Goal: Task Accomplishment & Management: Manage account settings

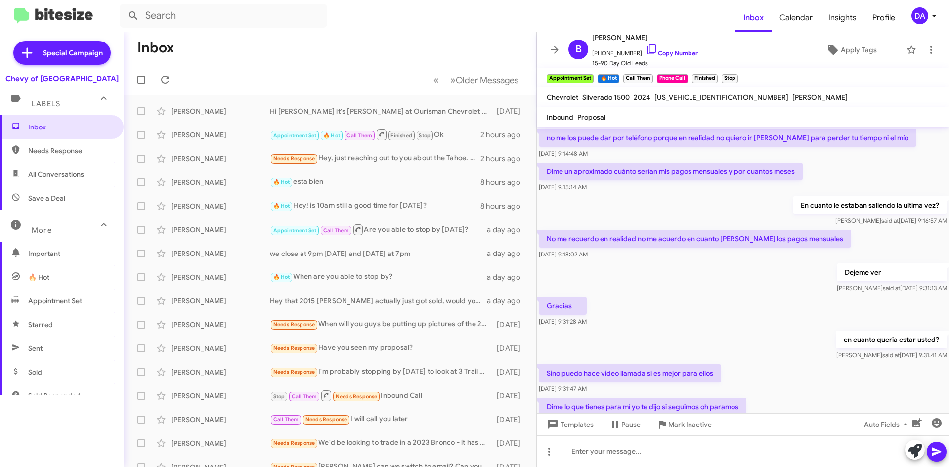
scroll to position [446, 0]
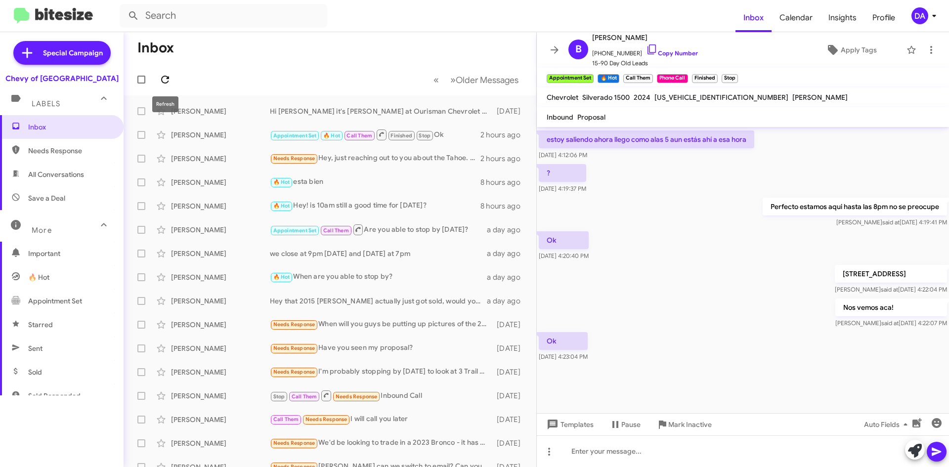
click at [166, 80] on icon at bounding box center [165, 80] width 12 height 12
click at [224, 119] on div "[PERSON_NAME] Appointment Set 🔥 Hot Call Them Finished Stop Needs Response Sr […" at bounding box center [330, 111] width 397 height 20
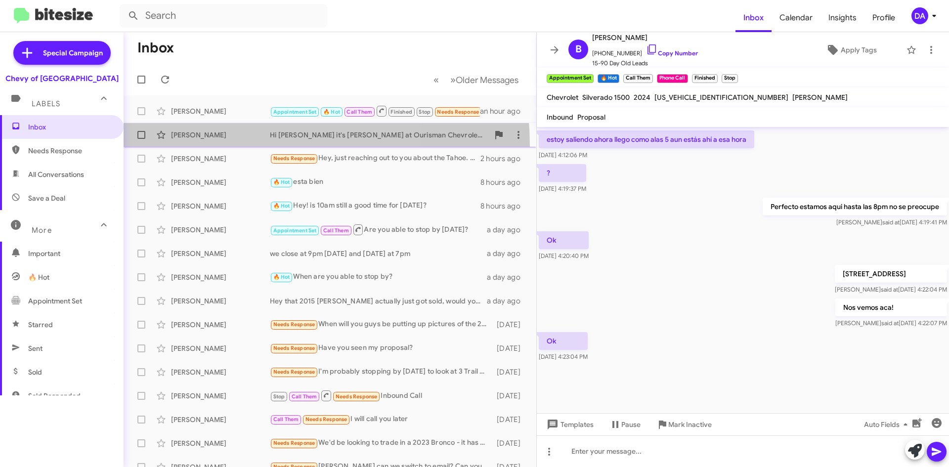
click at [224, 146] on span "[PERSON_NAME] Hi [PERSON_NAME] it's [PERSON_NAME] at Ourisman Chevrolet of [GEO…" at bounding box center [330, 135] width 413 height 24
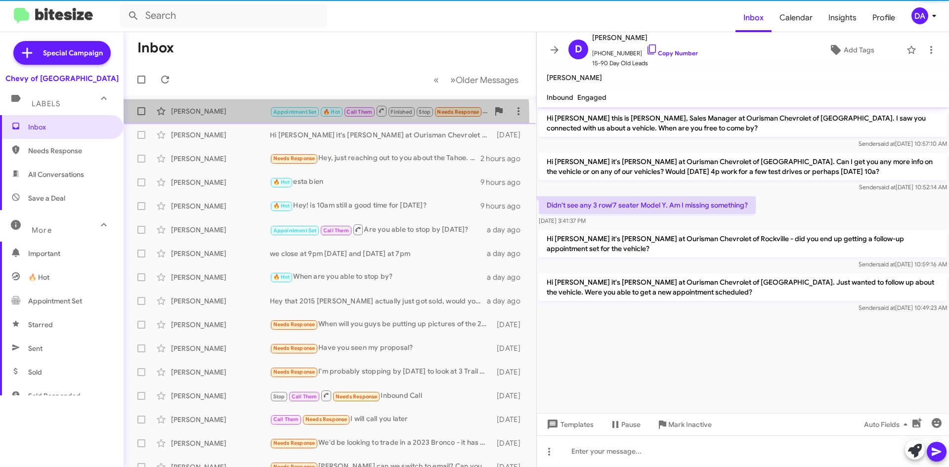
click at [231, 119] on div "[PERSON_NAME] Appointment Set 🔥 Hot Call Them Finished Stop Needs Response Sr […" at bounding box center [330, 111] width 397 height 20
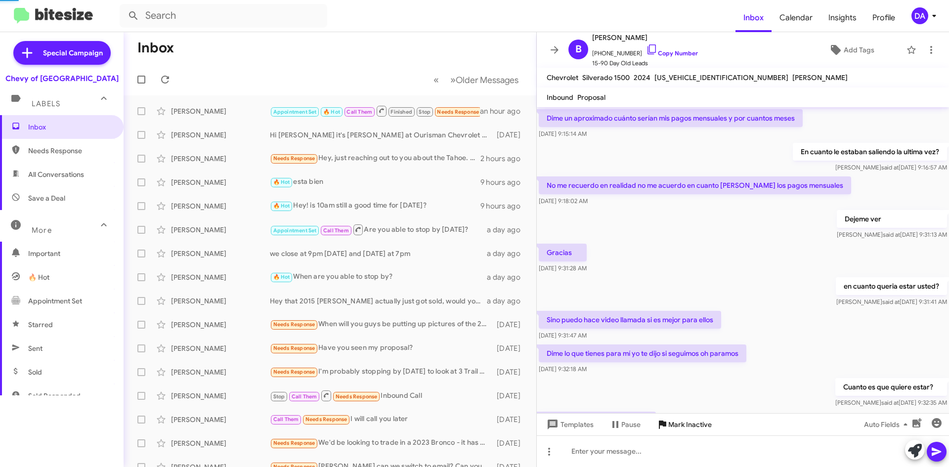
scroll to position [426, 0]
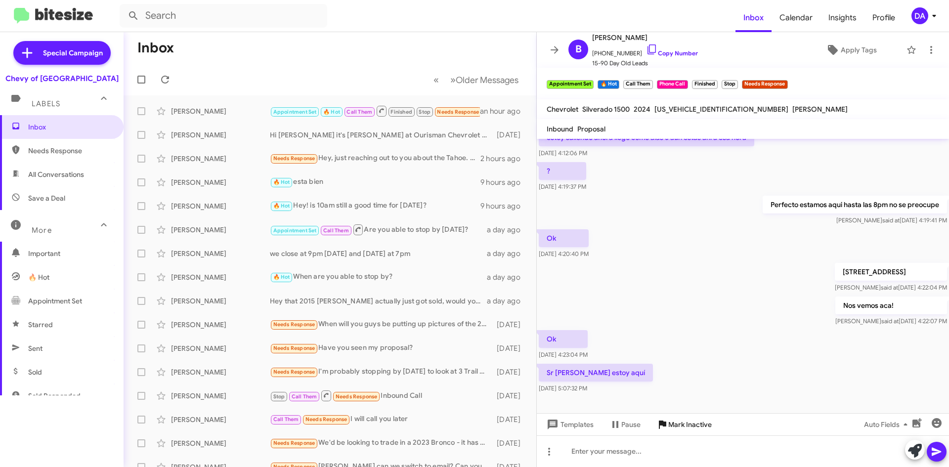
click at [690, 430] on span "Mark Inactive" at bounding box center [691, 425] width 44 height 18
